Goal: Transaction & Acquisition: Book appointment/travel/reservation

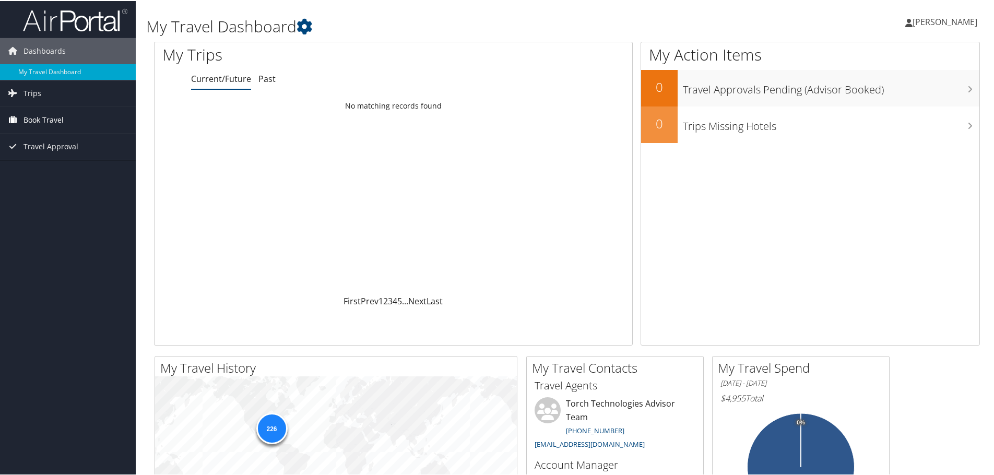
click at [52, 119] on span "Book Travel" at bounding box center [43, 119] width 40 height 26
click at [86, 171] on link "Book/Manage Online Trips" at bounding box center [68, 171] width 136 height 16
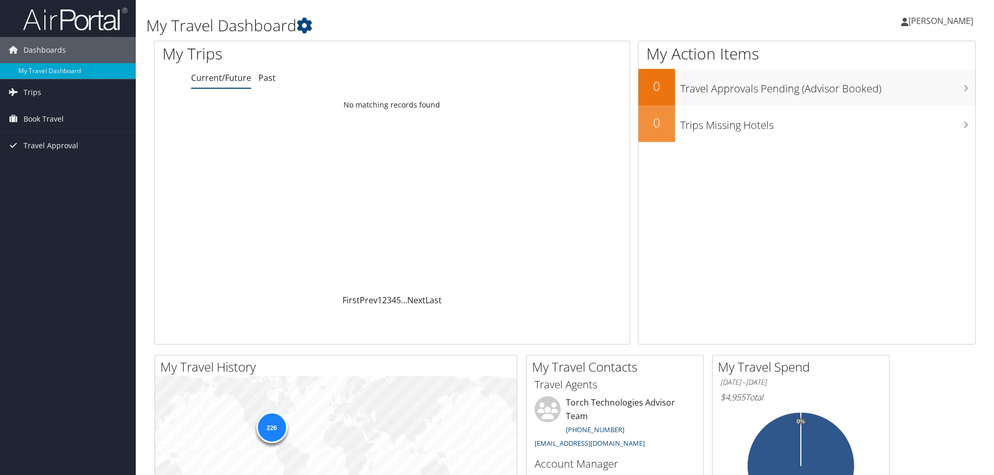
click at [963, 21] on span "[PERSON_NAME]" at bounding box center [940, 20] width 65 height 11
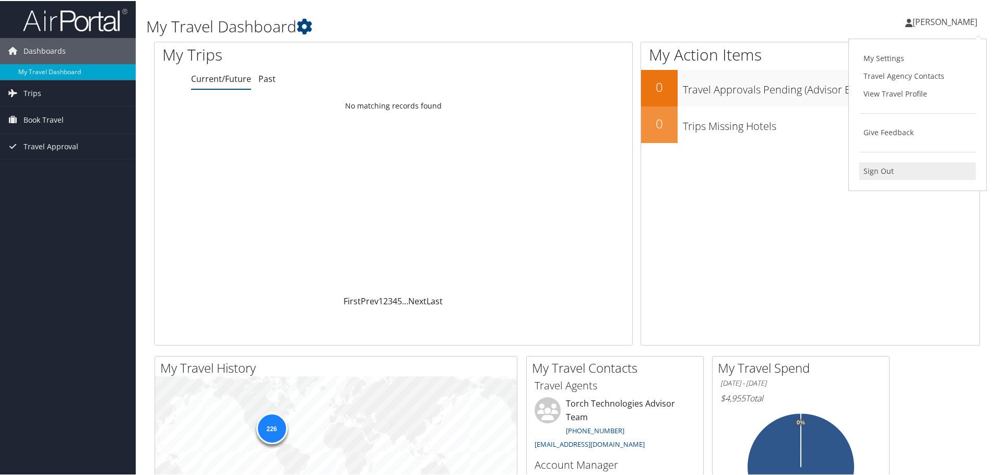
click at [887, 173] on link "Sign Out" at bounding box center [917, 170] width 116 height 18
